Goal: Task Accomplishment & Management: Manage account settings

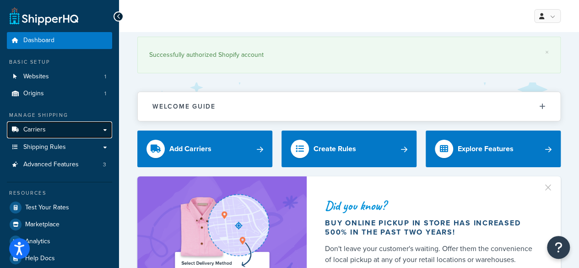
click at [40, 134] on span "Carriers" at bounding box center [34, 130] width 22 height 8
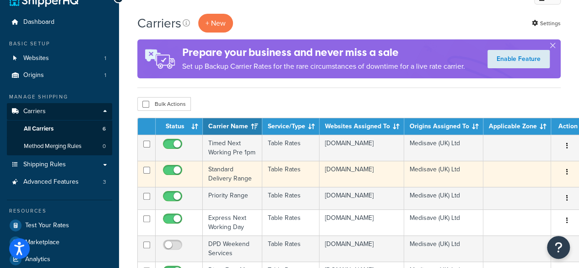
scroll to position [46, 0]
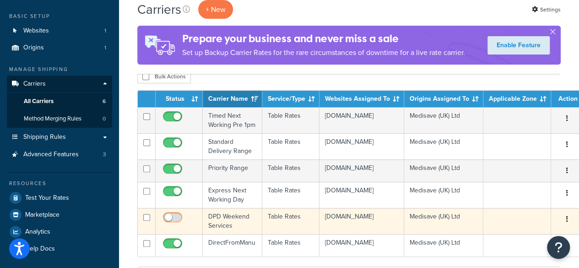
click at [172, 220] on input "checkbox" at bounding box center [173, 219] width 25 height 11
checkbox input "true"
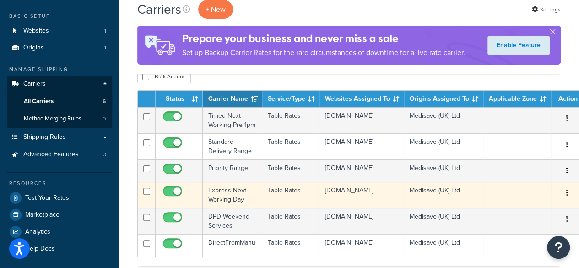
click at [192, 201] on td at bounding box center [179, 195] width 47 height 26
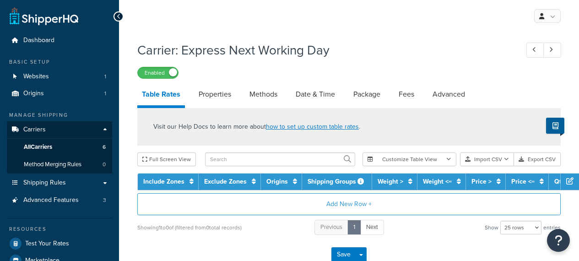
select select "25"
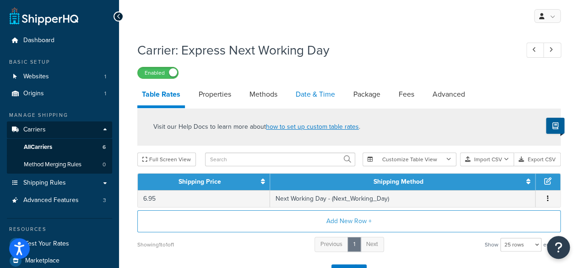
click at [312, 92] on link "Date & Time" at bounding box center [315, 94] width 48 height 22
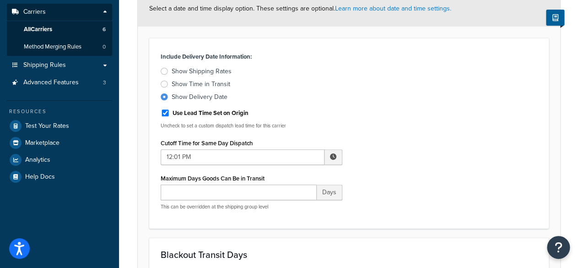
scroll to position [137, 0]
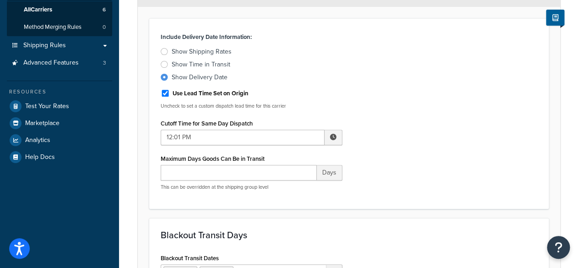
click at [334, 137] on span at bounding box center [333, 137] width 6 height 6
click at [267, 160] on span "▲" at bounding box center [266, 157] width 18 height 18
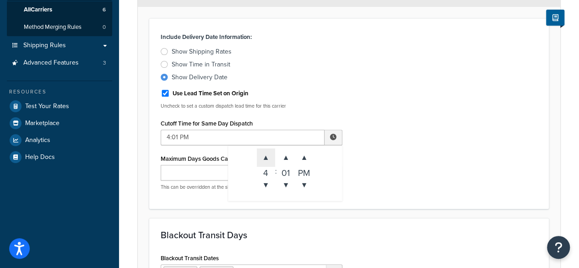
click at [267, 160] on span "▲" at bounding box center [266, 157] width 18 height 18
click at [266, 160] on span "▲" at bounding box center [266, 157] width 18 height 18
type input "8:01 PM"
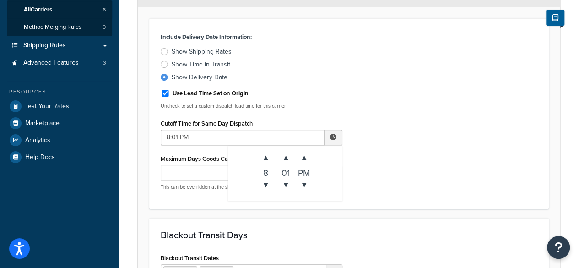
click at [459, 181] on div "Include Delivery Date Information: Show Shipping Rates Show Time in Transit Sho…" at bounding box center [349, 113] width 390 height 167
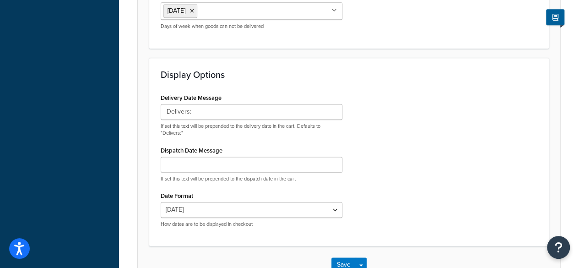
scroll to position [653, 0]
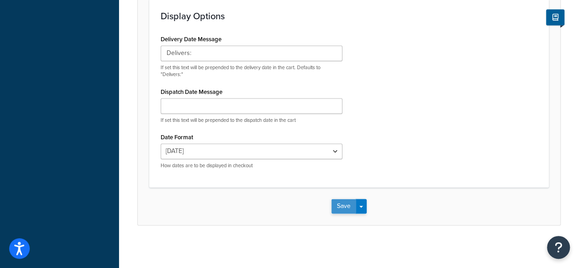
click at [334, 204] on button "Save" at bounding box center [343, 206] width 25 height 15
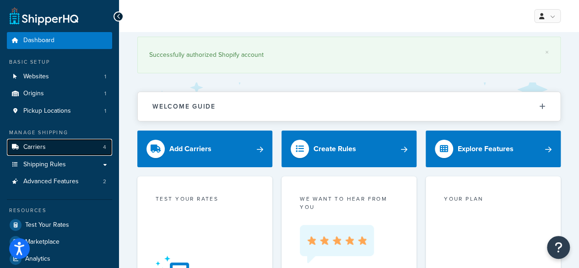
click at [42, 145] on span "Carriers" at bounding box center [34, 147] width 22 height 8
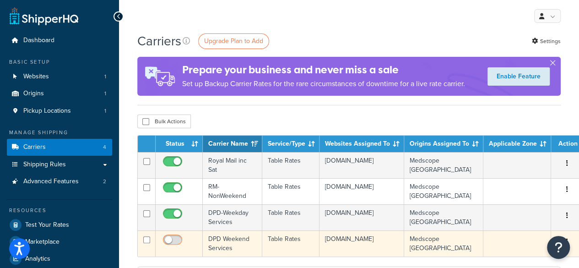
click at [174, 238] on input "checkbox" at bounding box center [173, 241] width 25 height 11
checkbox input "true"
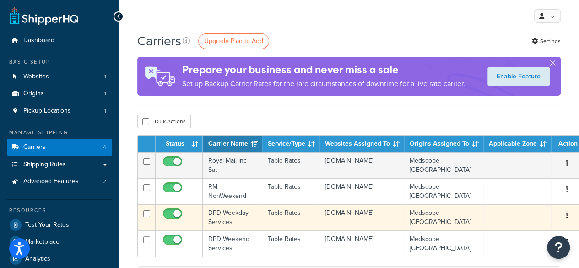
click at [189, 213] on td at bounding box center [179, 217] width 47 height 26
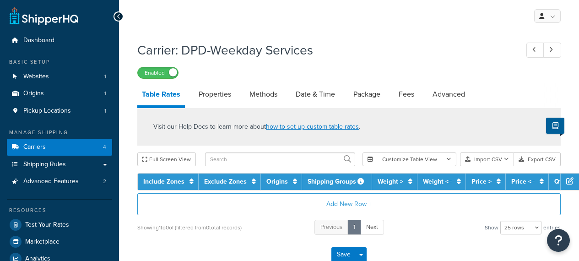
select select "25"
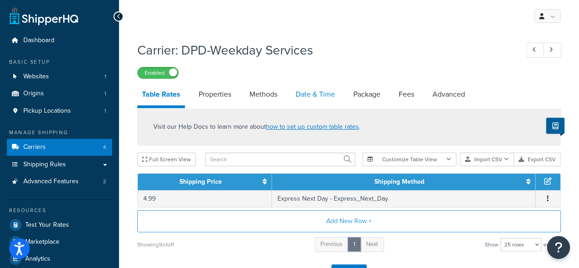
click at [311, 97] on link "Date & Time" at bounding box center [315, 94] width 48 height 22
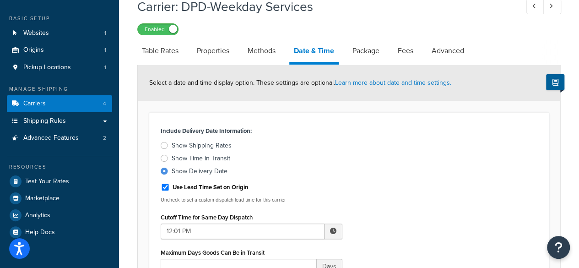
scroll to position [92, 0]
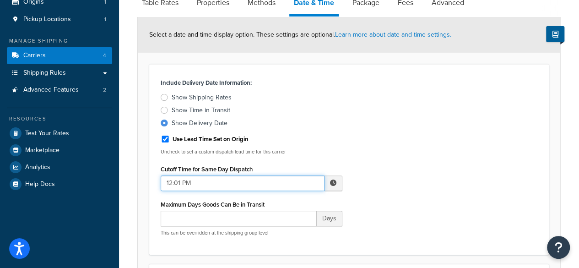
click at [186, 183] on input "12:01 PM" at bounding box center [243, 183] width 164 height 16
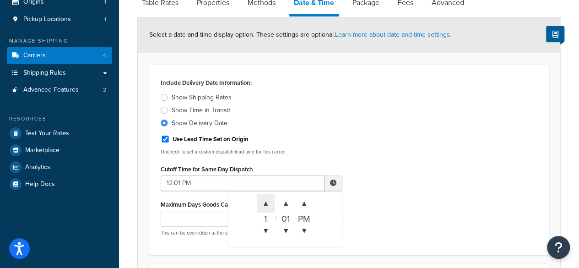
click at [263, 201] on span "▲" at bounding box center [266, 203] width 18 height 18
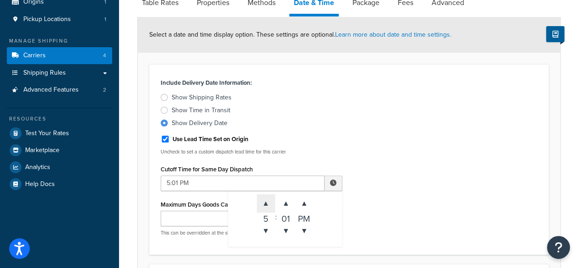
click at [263, 201] on span "▲" at bounding box center [266, 203] width 18 height 18
type input "9:01 PM"
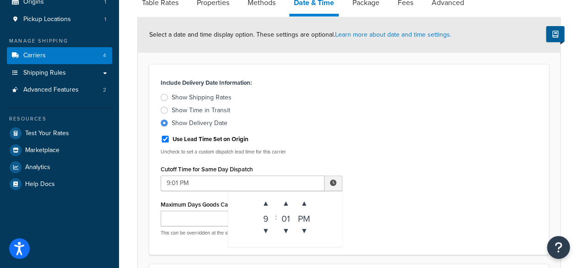
click at [390, 190] on div "Include Delivery Date Information: Show Shipping Rates Show Time in Transit Sho…" at bounding box center [349, 159] width 390 height 167
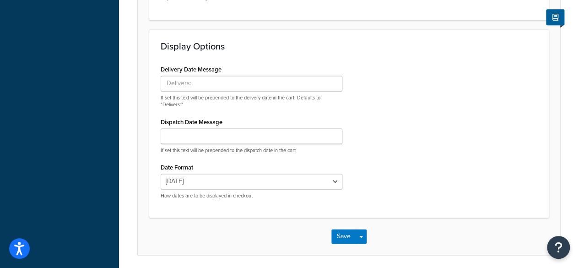
scroll to position [653, 0]
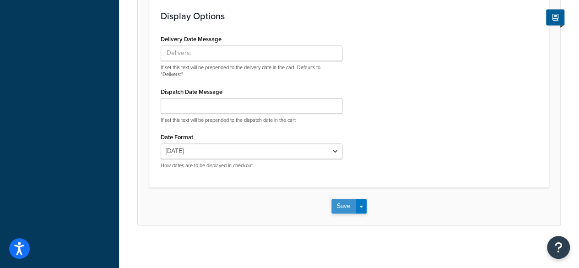
click at [346, 202] on button "Save" at bounding box center [343, 206] width 25 height 15
